Goal: Task Accomplishment & Management: Manage account settings

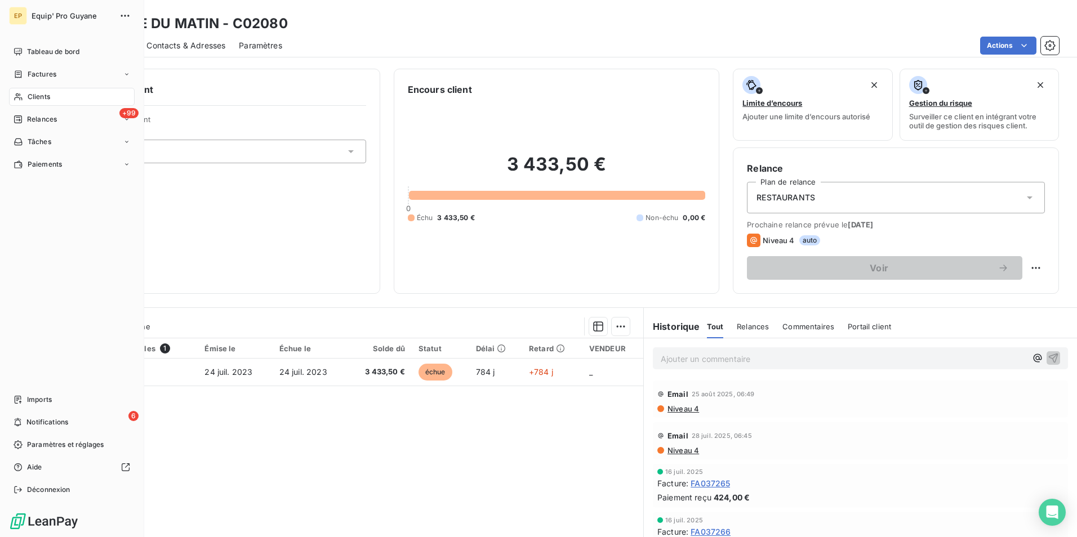
click at [30, 97] on span "Clients" at bounding box center [39, 97] width 23 height 10
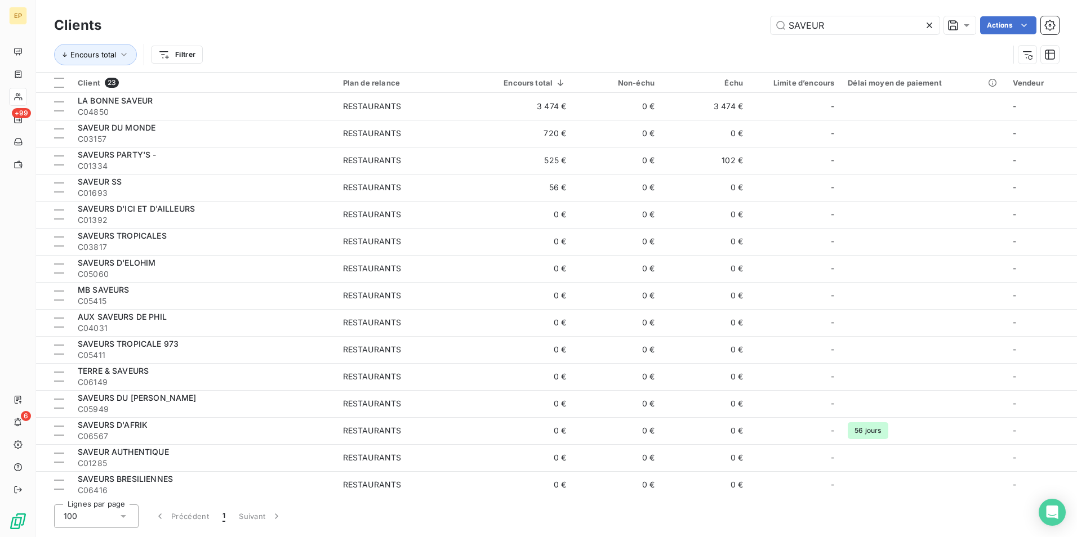
drag, startPoint x: 825, startPoint y: 25, endPoint x: 785, endPoint y: 35, distance: 41.8
click at [785, 35] on div "Clients SAVEUR Actions" at bounding box center [556, 26] width 1005 height 24
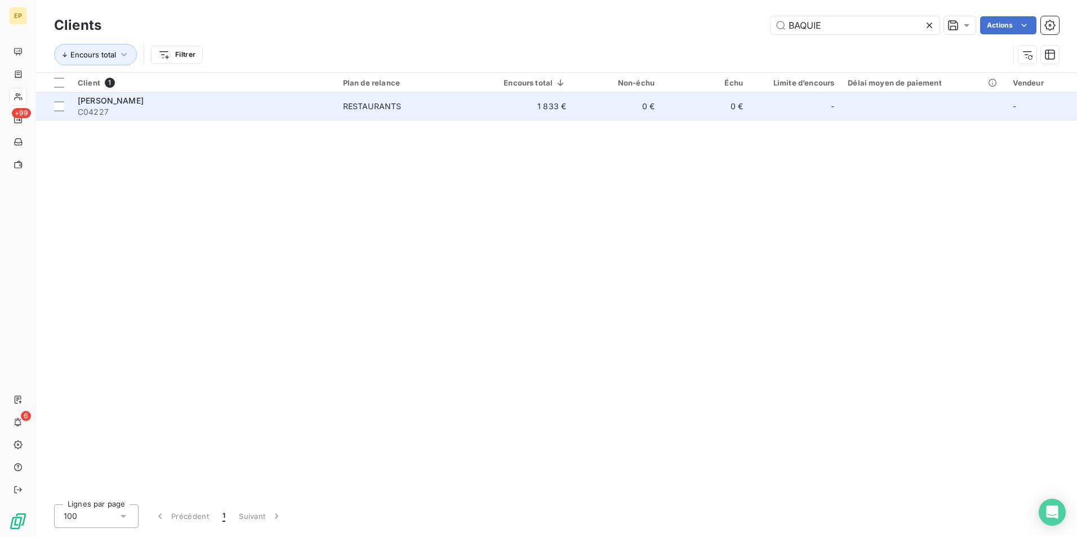
type input "BAQUIE"
click at [134, 103] on div "[PERSON_NAME]" at bounding box center [204, 100] width 252 height 11
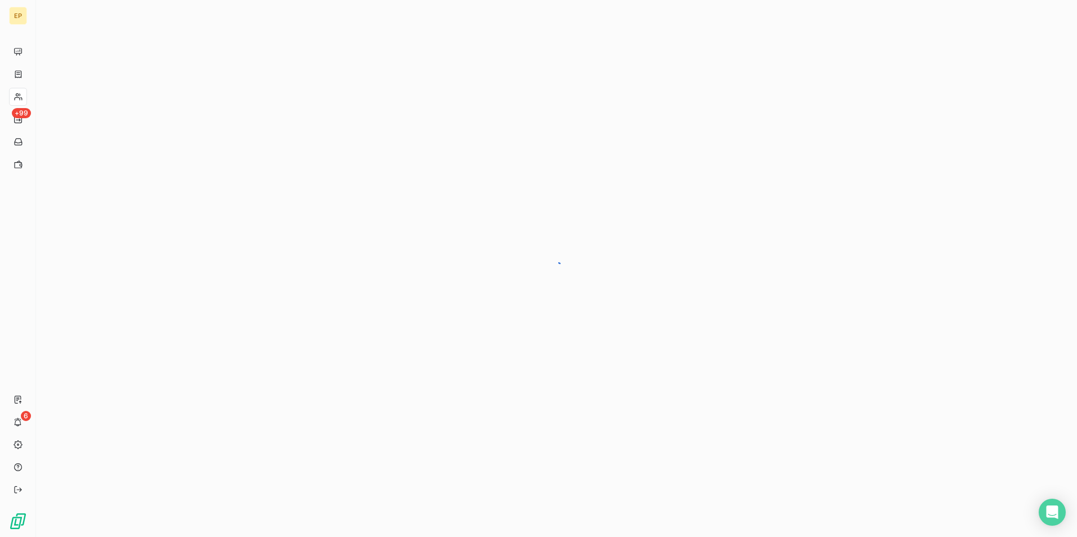
click at [134, 103] on div at bounding box center [556, 268] width 1041 height 537
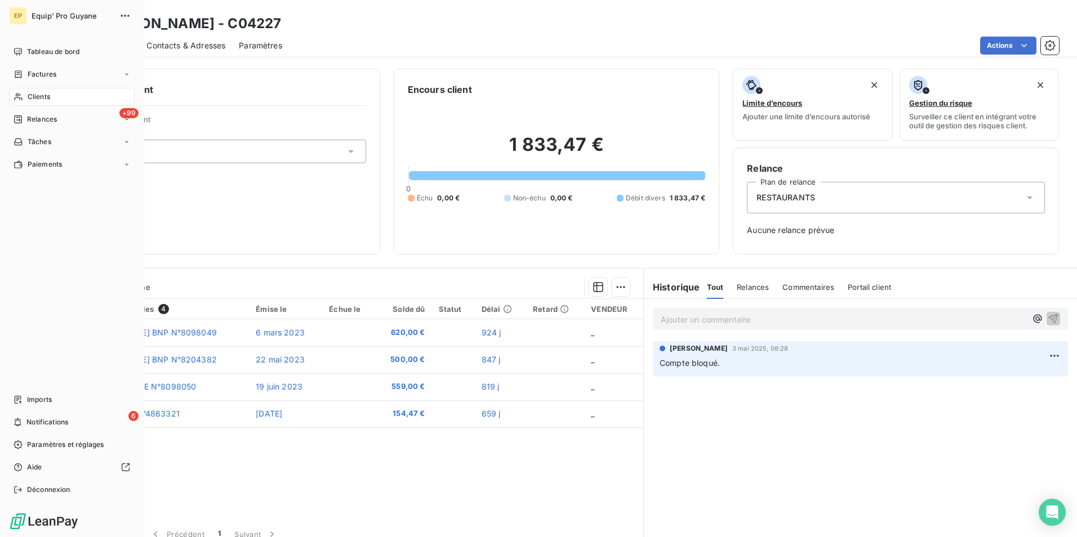
click at [41, 98] on span "Clients" at bounding box center [39, 97] width 23 height 10
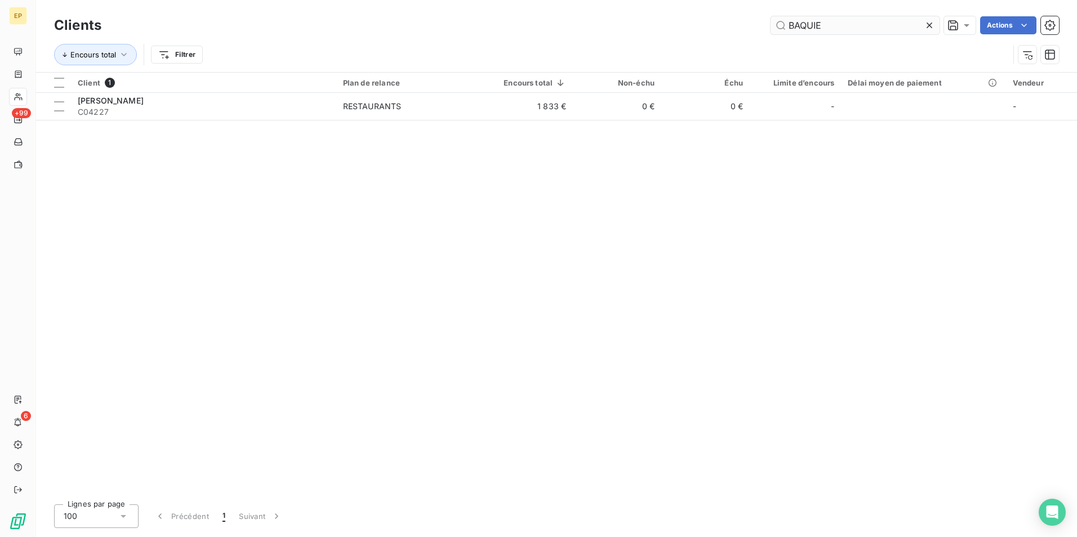
drag, startPoint x: 824, startPoint y: 23, endPoint x: 785, endPoint y: 34, distance: 41.0
click at [786, 29] on input "BAQUIE" at bounding box center [855, 25] width 169 height 18
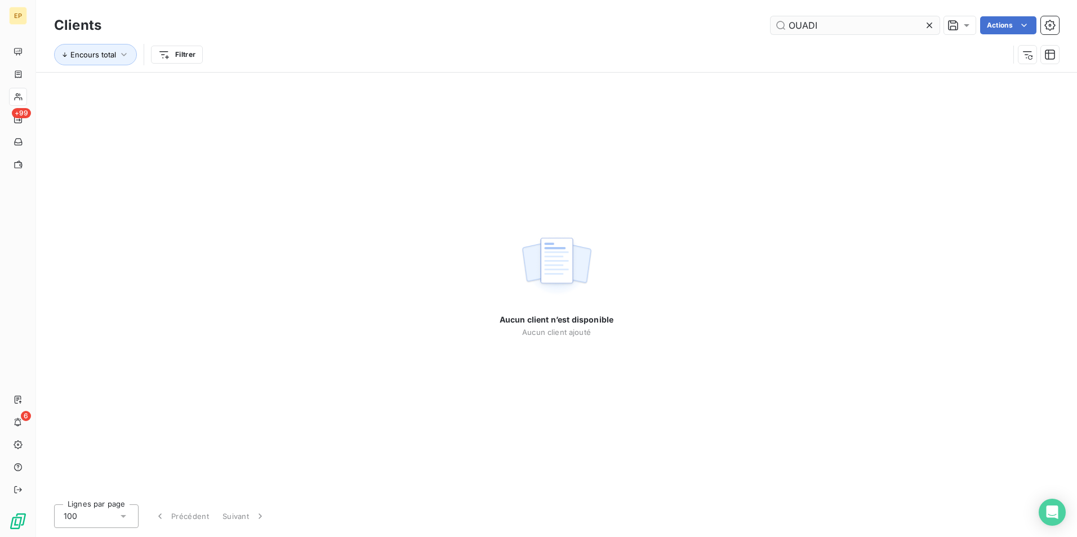
drag, startPoint x: 825, startPoint y: 26, endPoint x: 784, endPoint y: 30, distance: 41.3
click at [784, 30] on input "OUADI" at bounding box center [855, 25] width 169 height 18
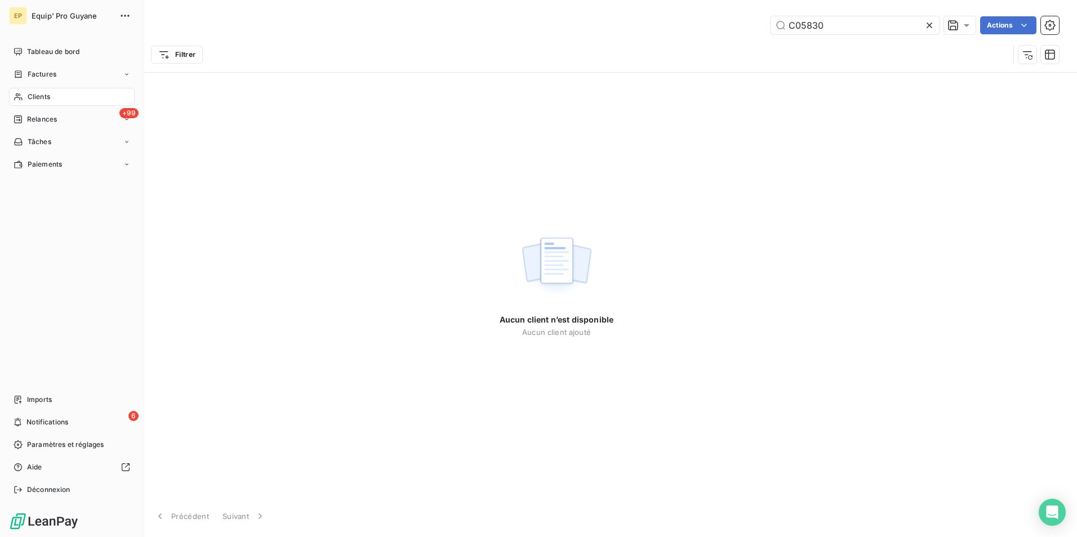
click at [52, 98] on div "Clients" at bounding box center [72, 97] width 126 height 18
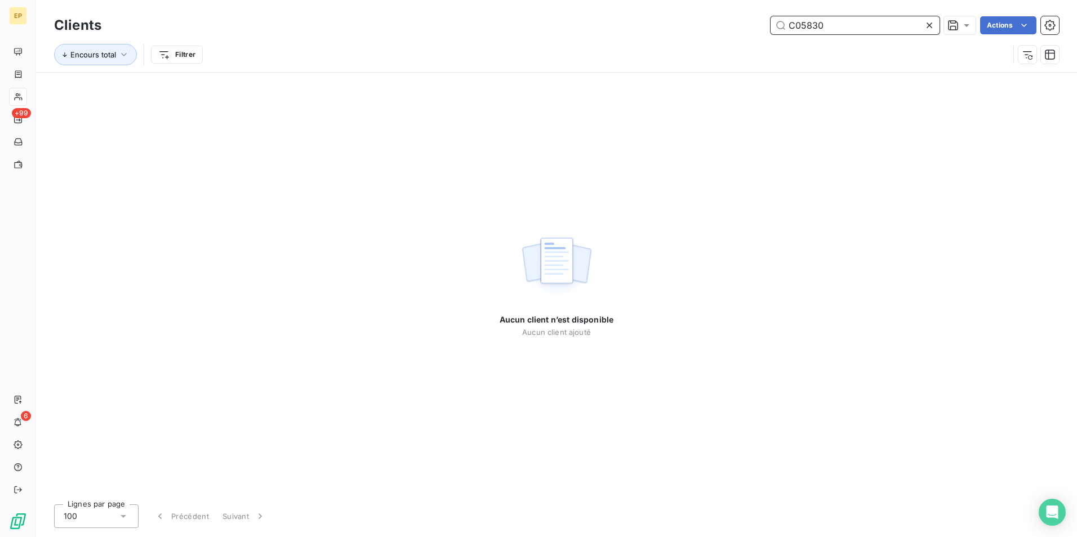
drag, startPoint x: 801, startPoint y: 25, endPoint x: 846, endPoint y: 26, distance: 45.1
click at [846, 26] on input "C05830" at bounding box center [855, 25] width 169 height 18
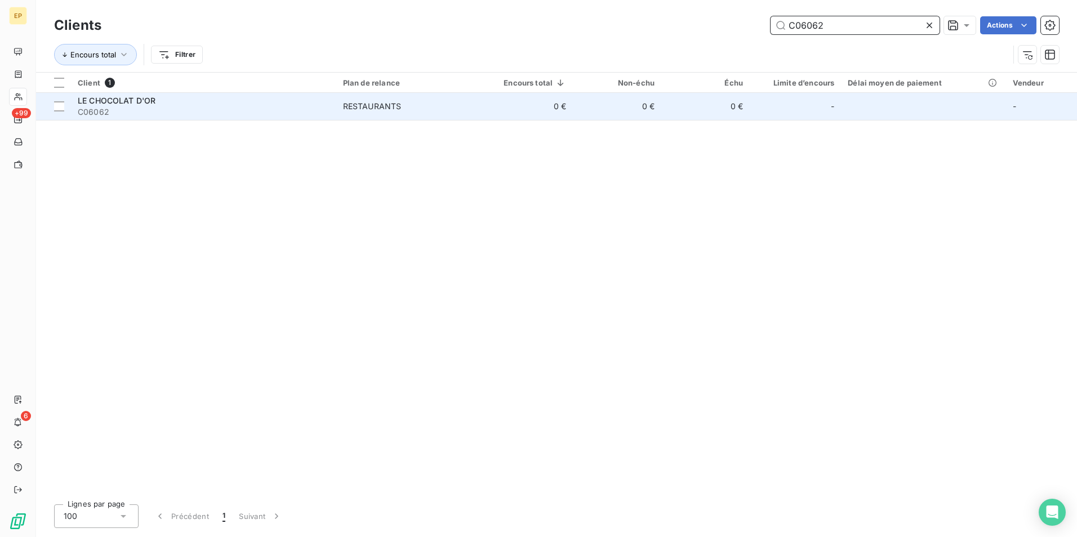
type input "C06062"
click at [383, 105] on div "RESTAURANTS" at bounding box center [372, 106] width 59 height 11
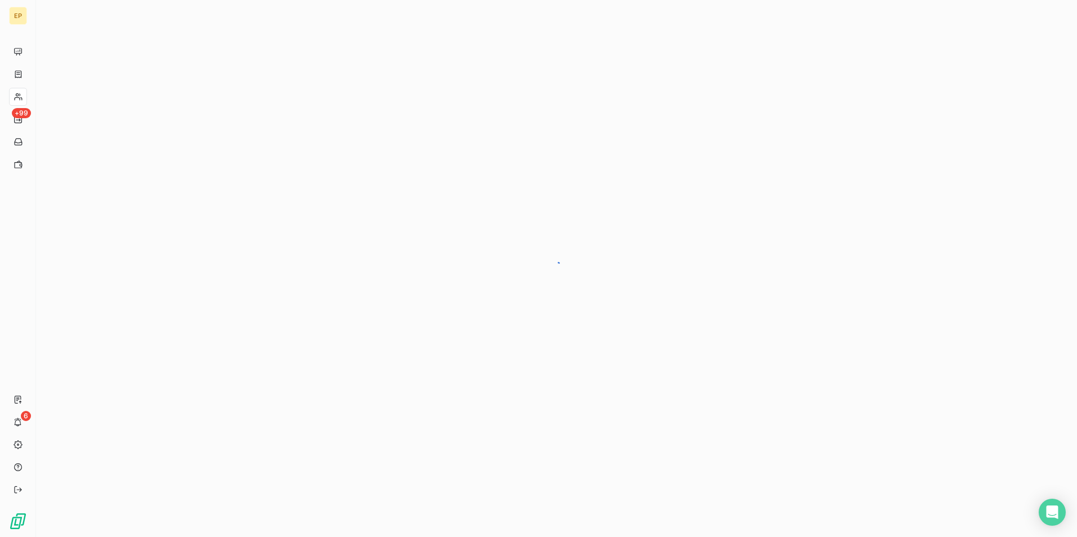
click at [383, 105] on div at bounding box center [556, 268] width 1041 height 537
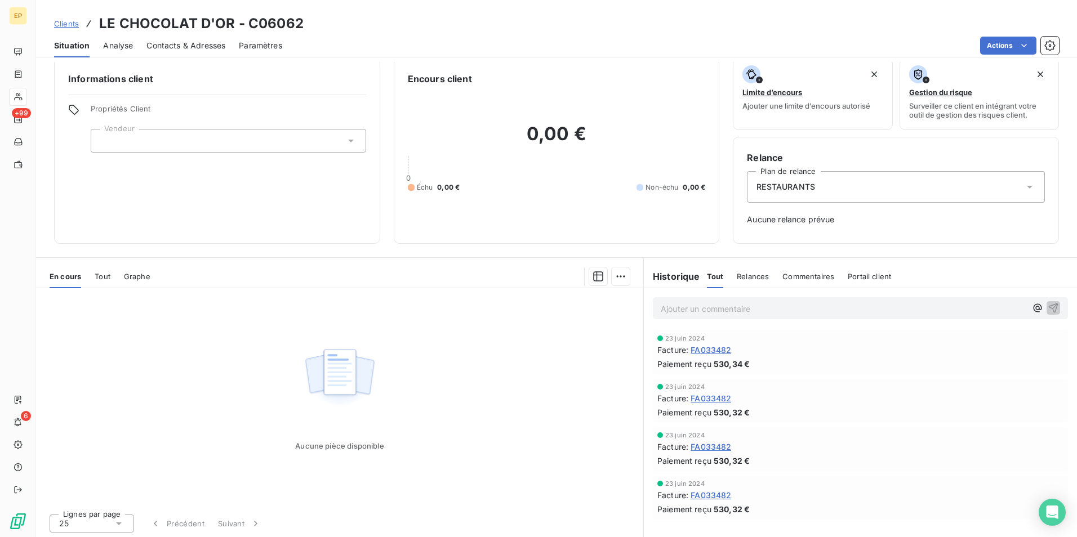
scroll to position [12, 0]
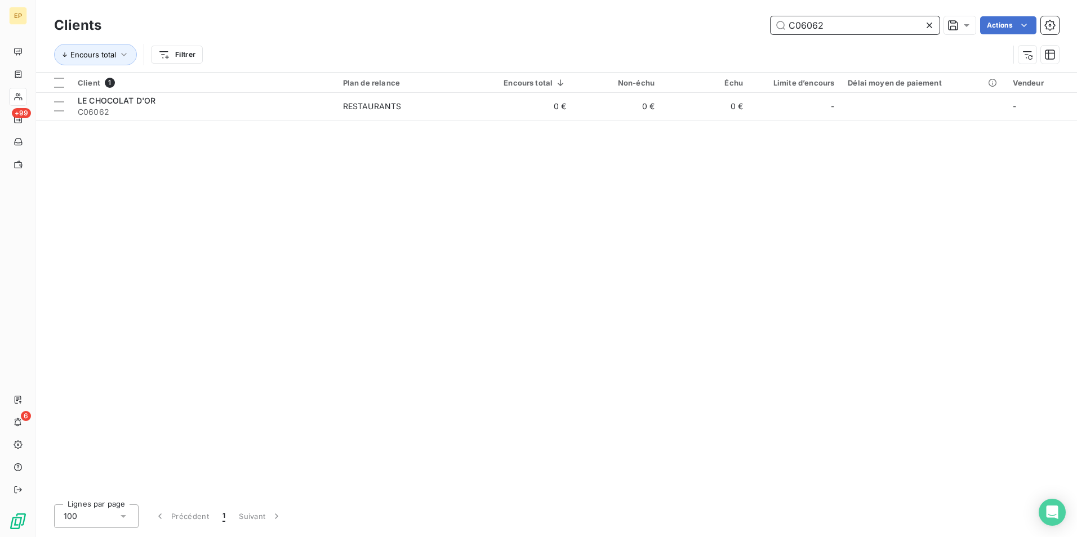
drag, startPoint x: 800, startPoint y: 25, endPoint x: 857, endPoint y: 24, distance: 57.5
click at [857, 24] on input "C06062" at bounding box center [855, 25] width 169 height 18
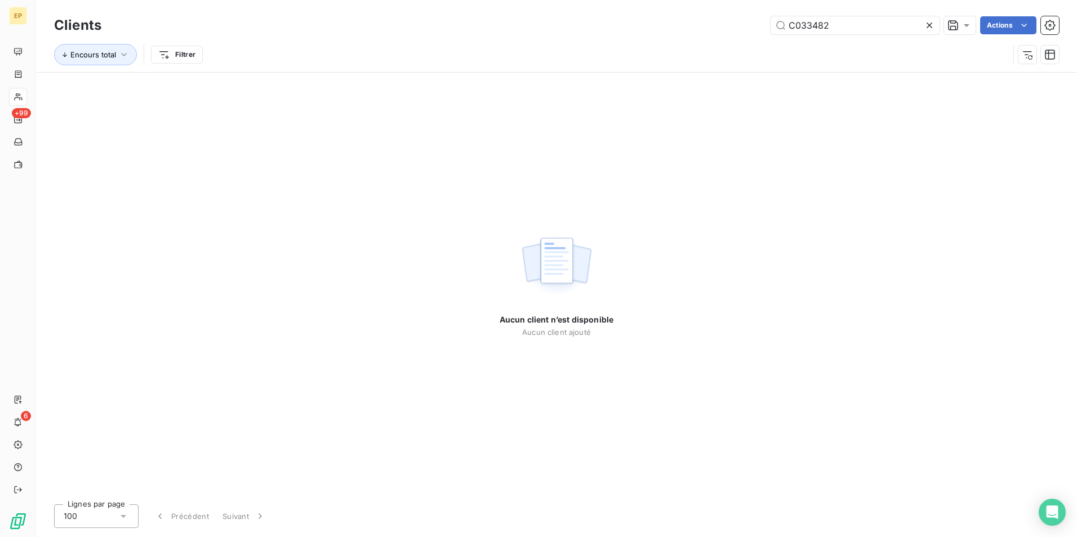
click at [612, 182] on div "Aucun client n’est disponible Aucun client ajouté" at bounding box center [557, 284] width 114 height 423
drag, startPoint x: 831, startPoint y: 24, endPoint x: 781, endPoint y: 27, distance: 50.2
click at [781, 27] on input "C033482" at bounding box center [855, 25] width 169 height 18
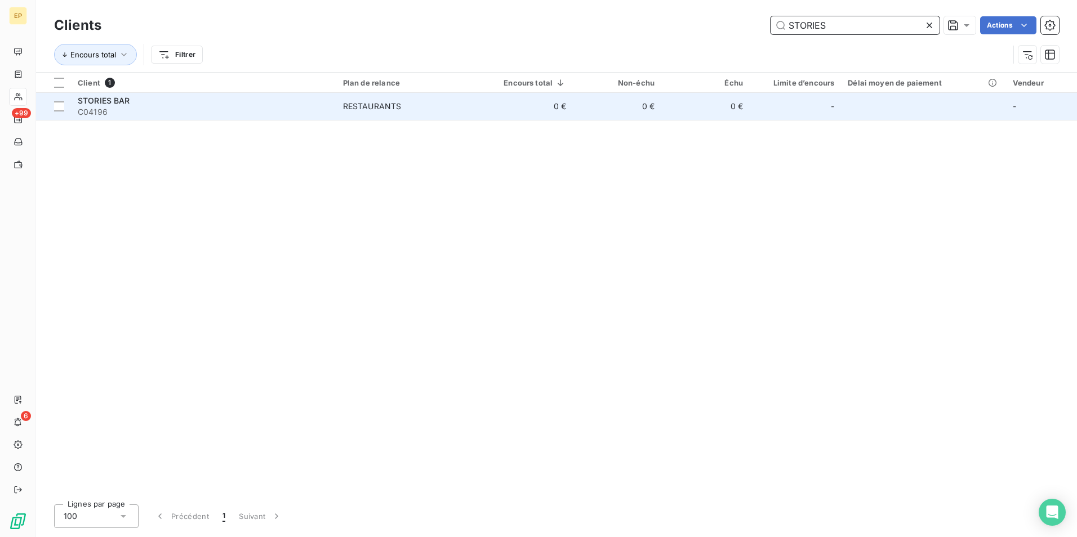
type input "STORIES"
click at [203, 104] on div "STORIES BAR" at bounding box center [204, 100] width 252 height 11
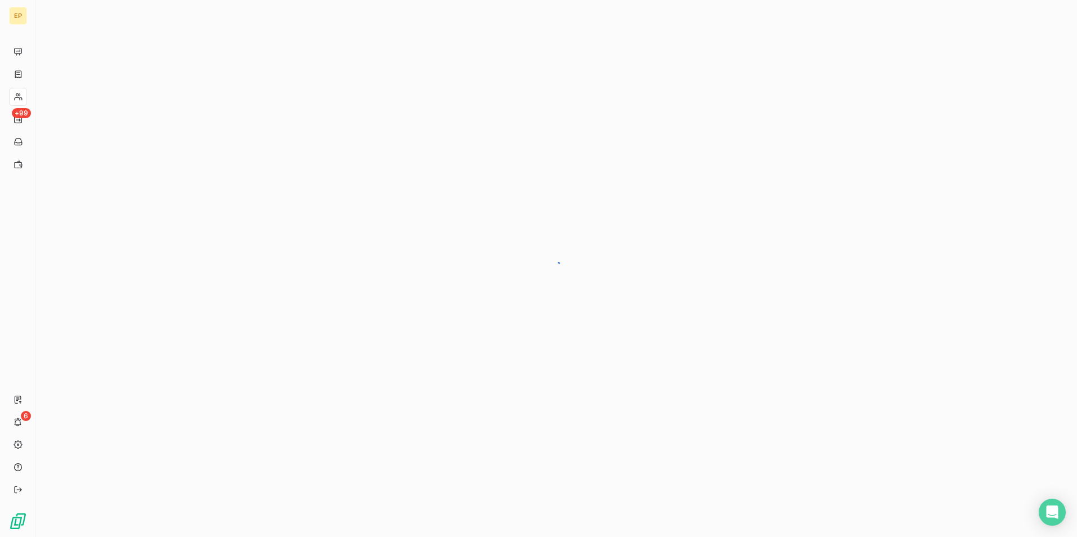
click at [203, 104] on div at bounding box center [556, 268] width 1041 height 537
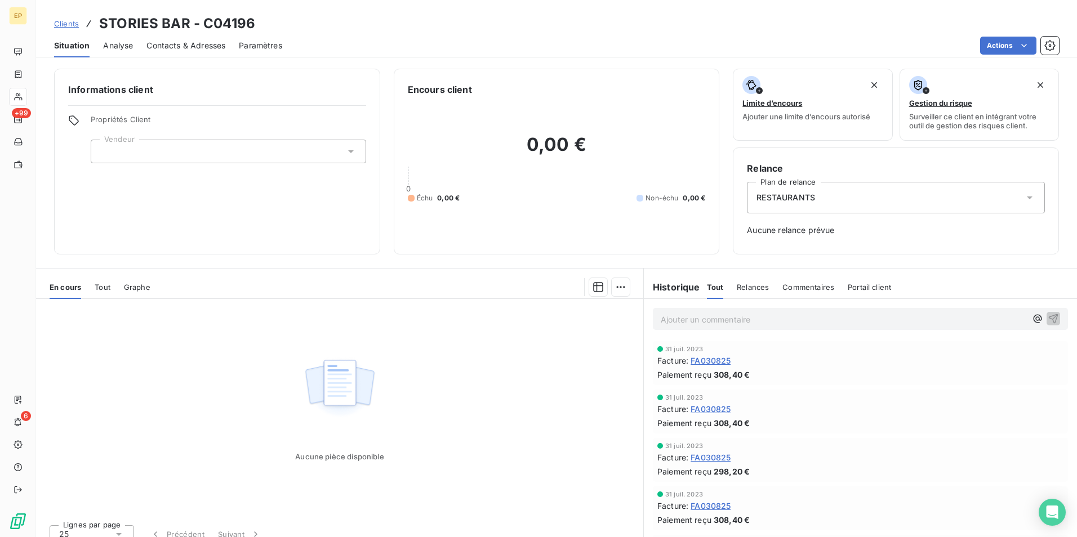
click at [540, 376] on div "Aucune pièce disponible" at bounding box center [339, 407] width 607 height 217
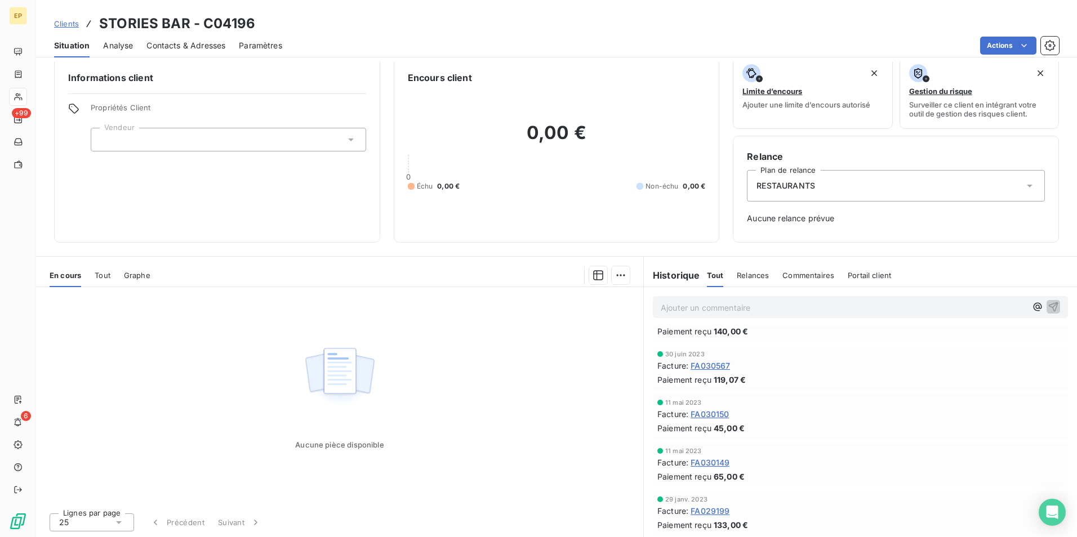
scroll to position [12, 0]
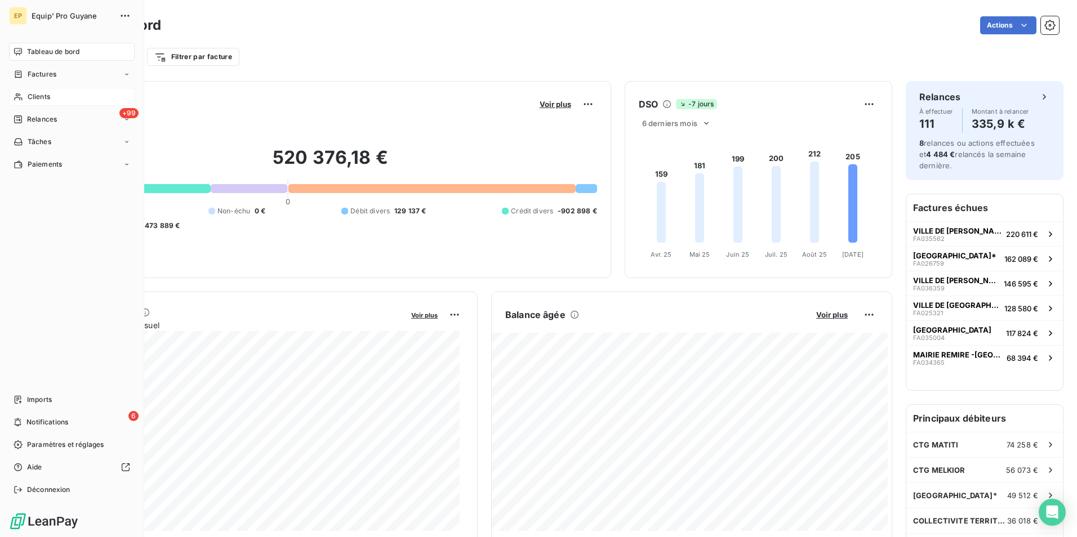
click at [46, 96] on span "Clients" at bounding box center [39, 97] width 23 height 10
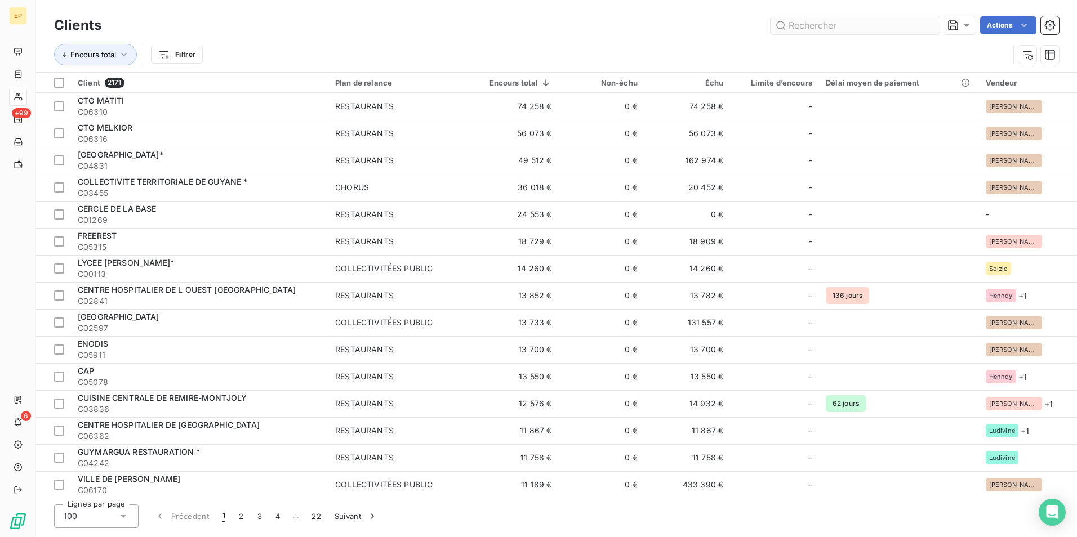
drag, startPoint x: 808, startPoint y: 30, endPoint x: 817, endPoint y: 29, distance: 9.6
click at [816, 30] on input "text" at bounding box center [855, 25] width 169 height 18
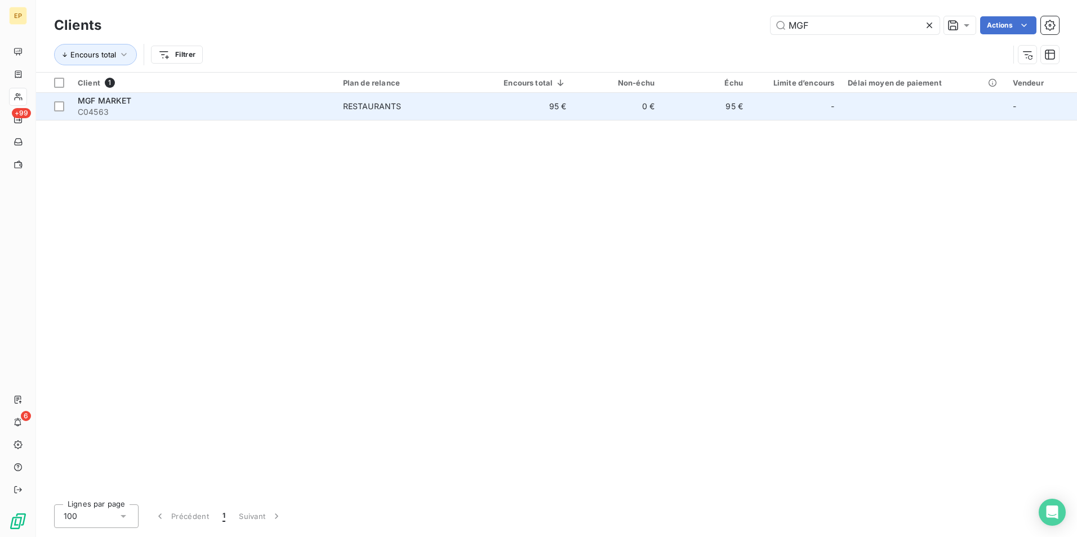
type input "MGF"
click at [341, 112] on td "RESTAURANTS" at bounding box center [408, 106] width 144 height 27
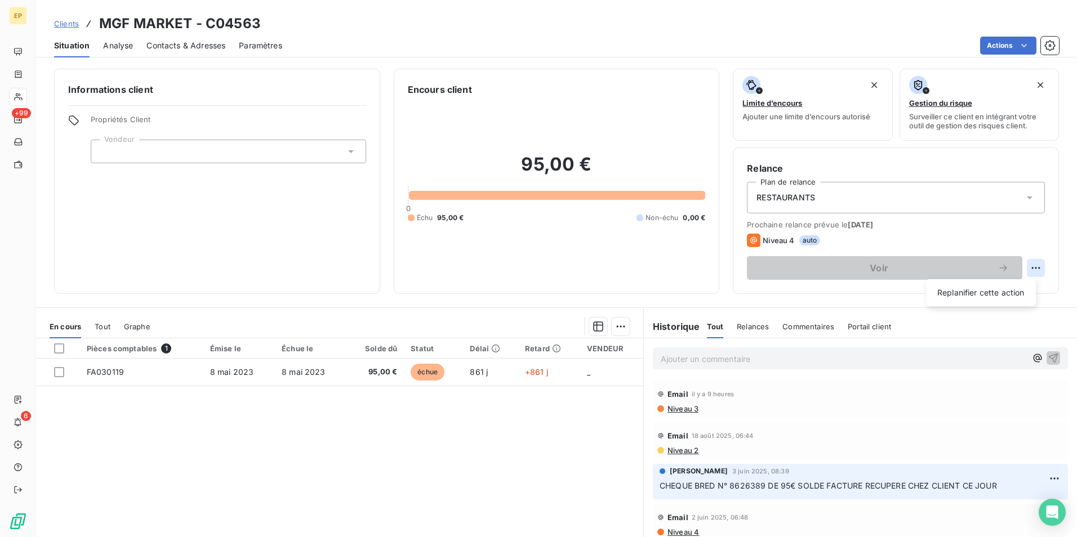
click at [1027, 266] on html "EP +99 6 Clients MGF MARKET - C04563 Situation Analyse Contacts & Adresses Para…" at bounding box center [538, 268] width 1077 height 537
click at [989, 292] on div "Replanifier cette action" at bounding box center [981, 293] width 101 height 18
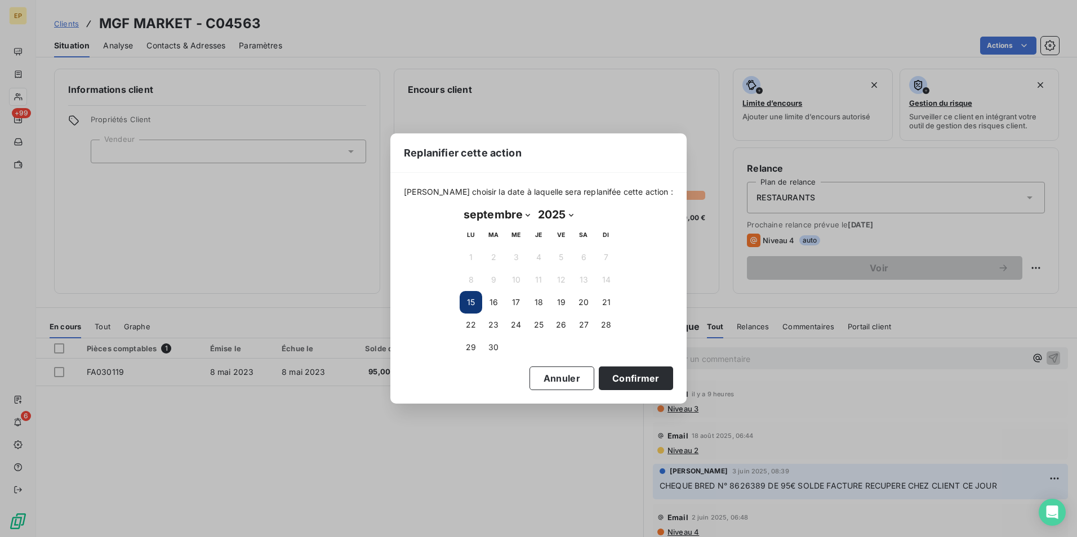
click at [526, 215] on select "janvier février mars avril mai juin juillet août septembre octobre novembre déc…" at bounding box center [497, 215] width 74 height 18
select select "11"
click at [460, 206] on select "janvier février mars avril mai juin juillet août septembre octobre novembre déc…" at bounding box center [497, 215] width 74 height 18
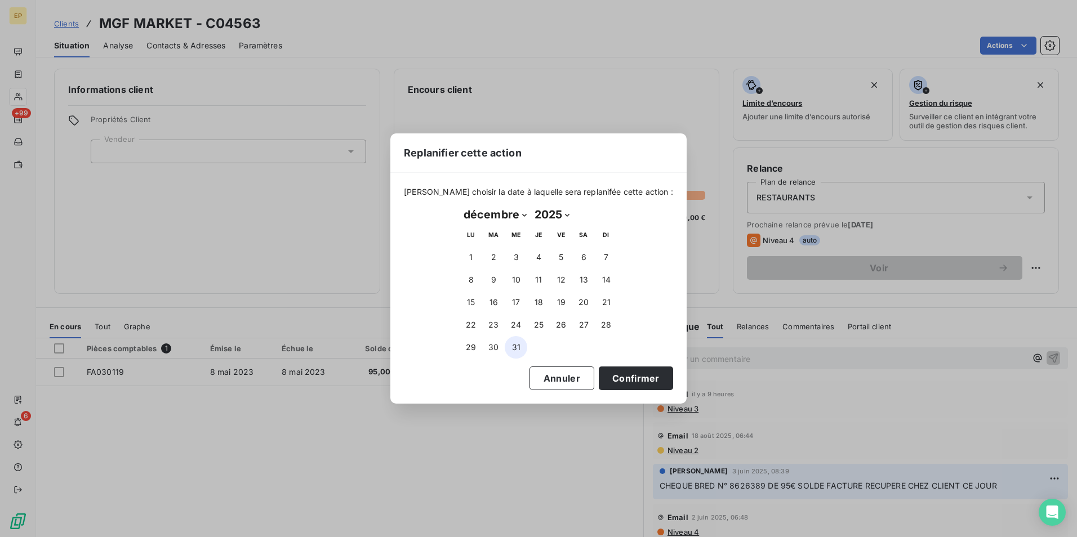
click at [512, 346] on button "31" at bounding box center [516, 347] width 23 height 23
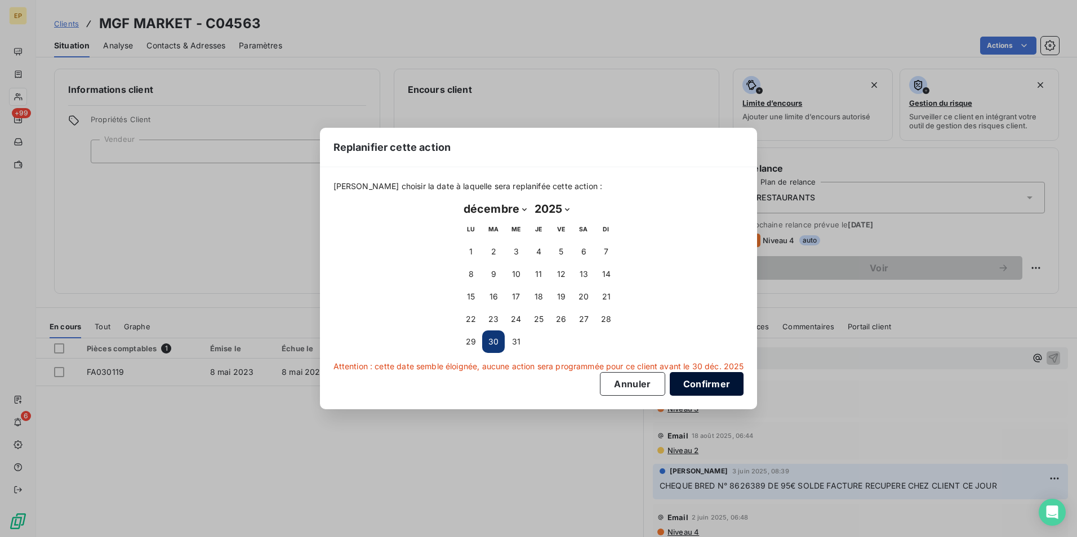
click at [708, 389] on button "Confirmer" at bounding box center [707, 384] width 74 height 24
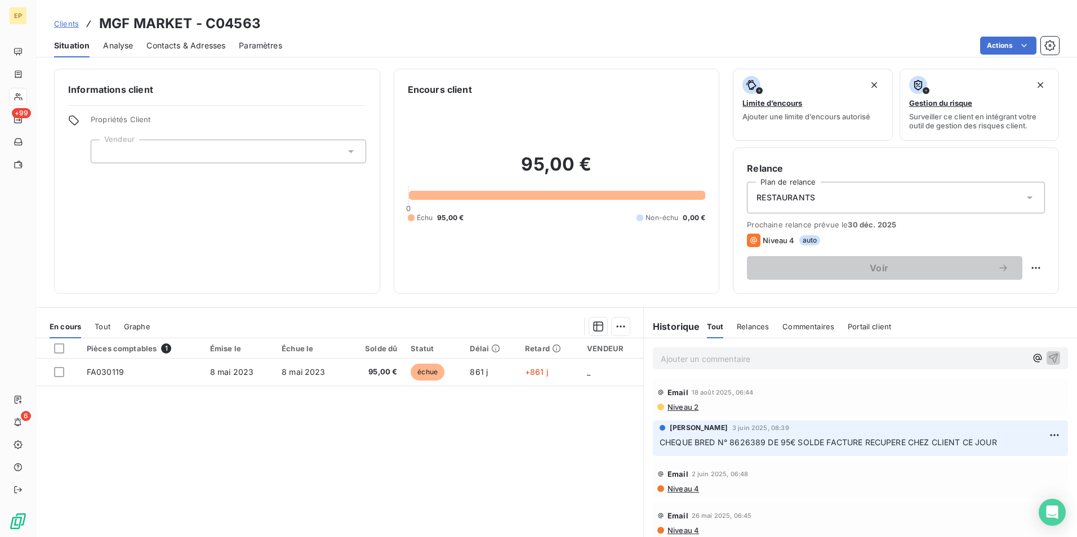
scroll to position [56, 0]
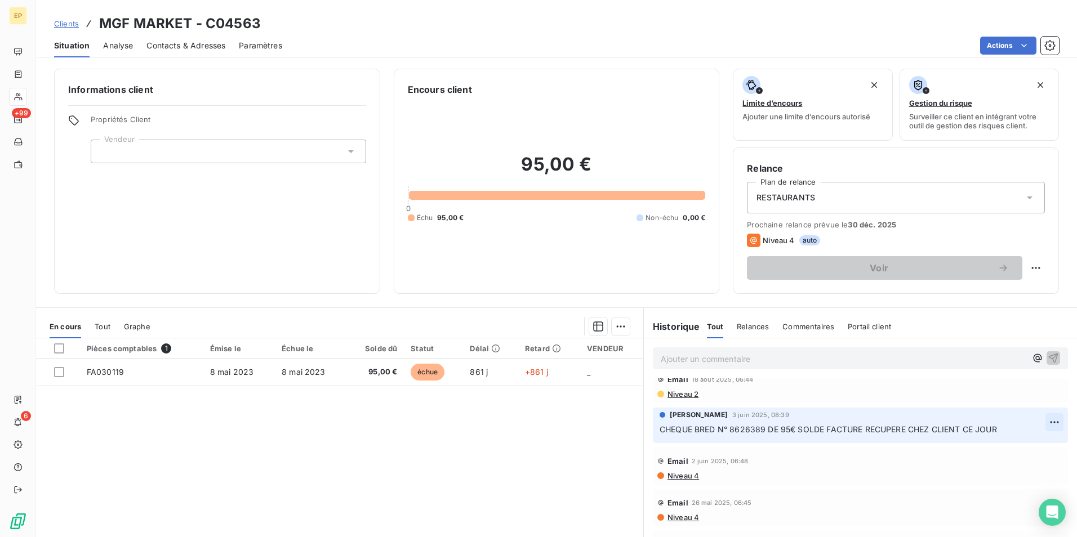
click at [1038, 425] on html "EP +99 6 Clients MGF MARKET - C04563 Situation Analyse Contacts & Adresses Para…" at bounding box center [538, 268] width 1077 height 537
click at [831, 470] on html "EP +99 6 Clients MGF MARKET - C04563 Situation Analyse Contacts & Adresses Para…" at bounding box center [538, 268] width 1077 height 537
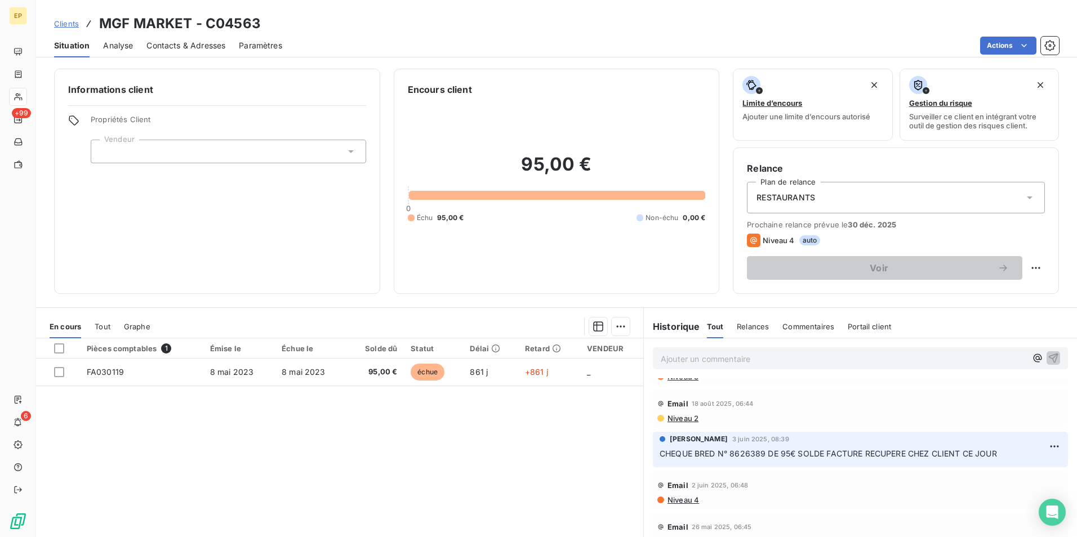
scroll to position [0, 0]
